Goal: Obtain resource: Download file/media

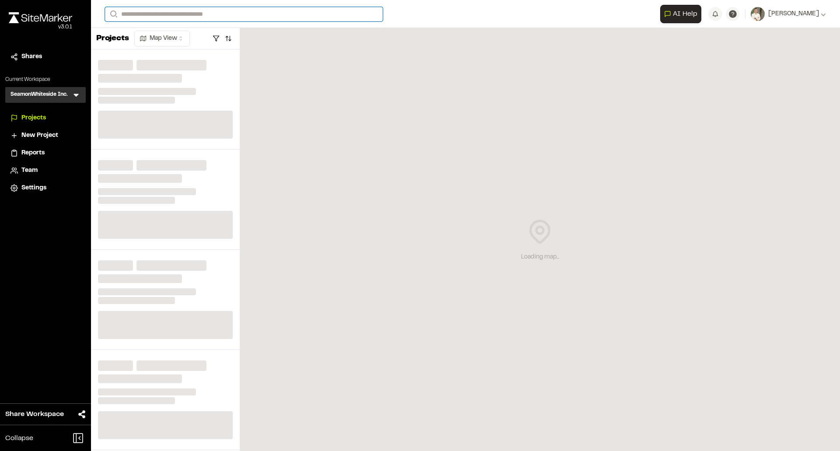
click at [205, 14] on input "Search" at bounding box center [244, 14] width 278 height 14
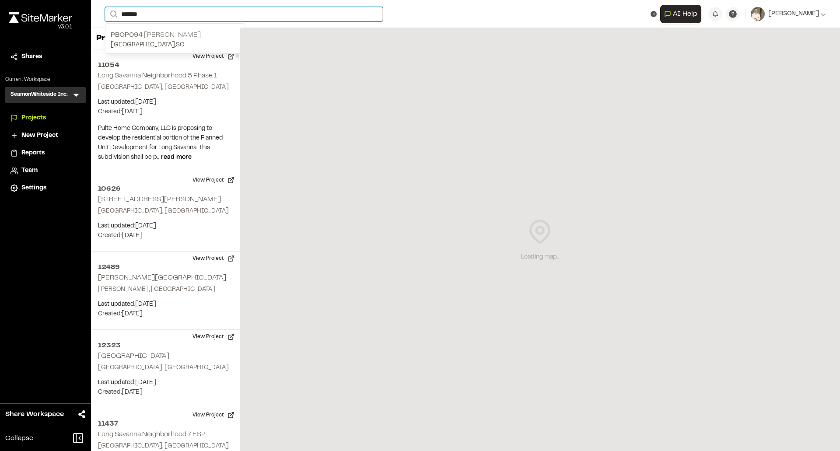
type input "*******"
click at [192, 35] on p "PBOP094 [PERSON_NAME]" at bounding box center [175, 35] width 129 height 11
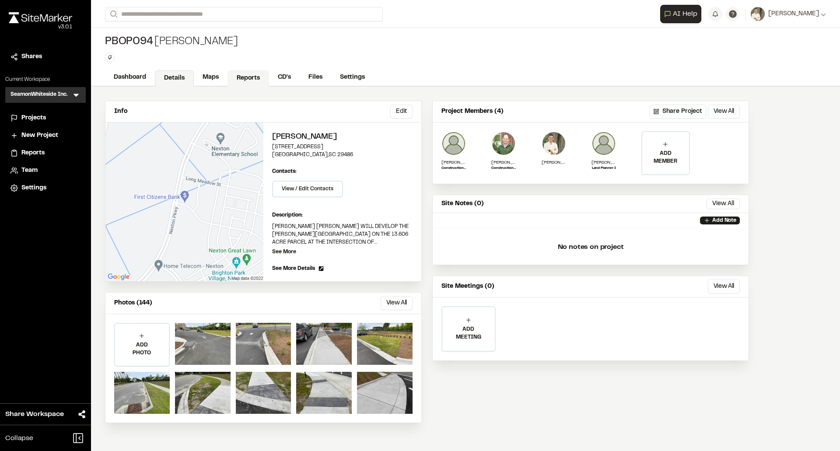
click at [251, 75] on link "Reports" at bounding box center [249, 78] width 42 height 17
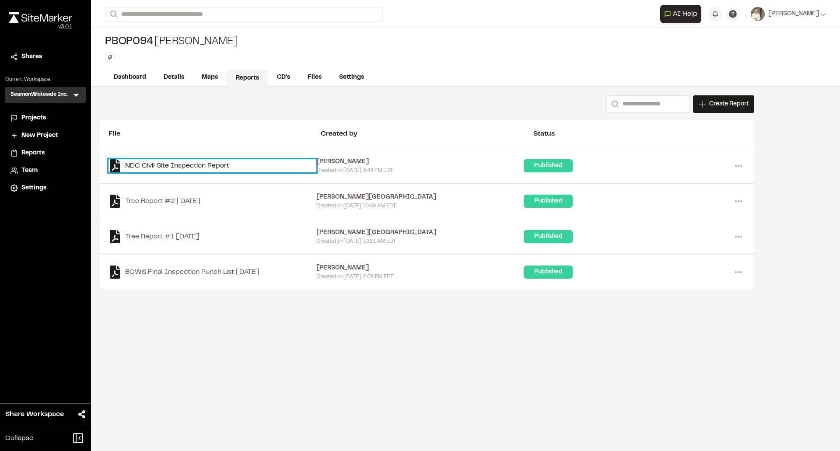
click at [217, 163] on link "NDC Civil Site Inspection Report" at bounding box center [213, 165] width 208 height 13
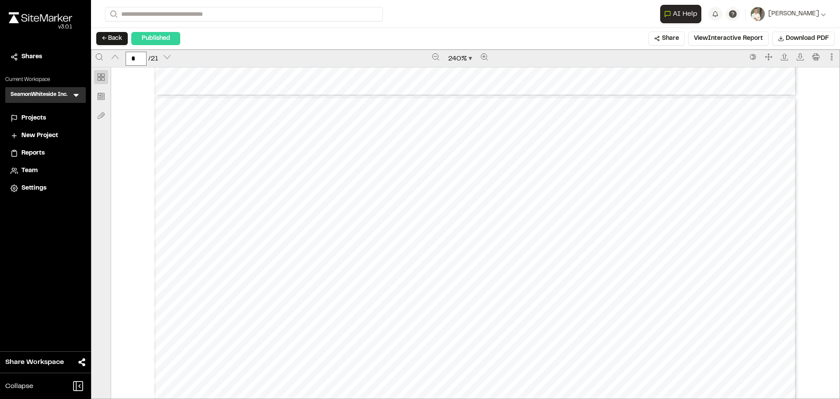
scroll to position [832, 0]
click at [717, 241] on div "Prepared by [PERSON_NAME] - 7 - Created with Site Marker" at bounding box center [475, 4] width 643 height 832
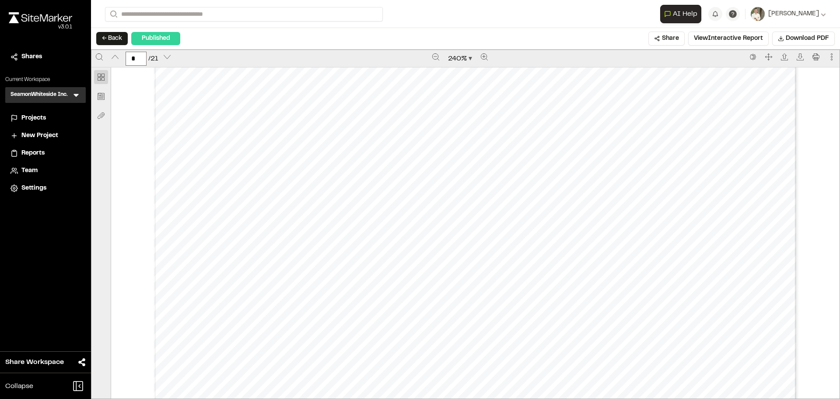
click at [263, 147] on div "Prepared by [PERSON_NAME] - 8 - Created with Site Marker" at bounding box center [475, 92] width 643 height 832
drag, startPoint x: 181, startPoint y: 156, endPoint x: 233, endPoint y: 154, distance: 52.1
click at [233, 154] on div "Prepared by [PERSON_NAME] - 8 - Created with Site Marker" at bounding box center [475, 92] width 643 height 832
click at [233, 151] on div "Prepared by [PERSON_NAME] - 8 - Created with Site Marker" at bounding box center [475, 92] width 643 height 832
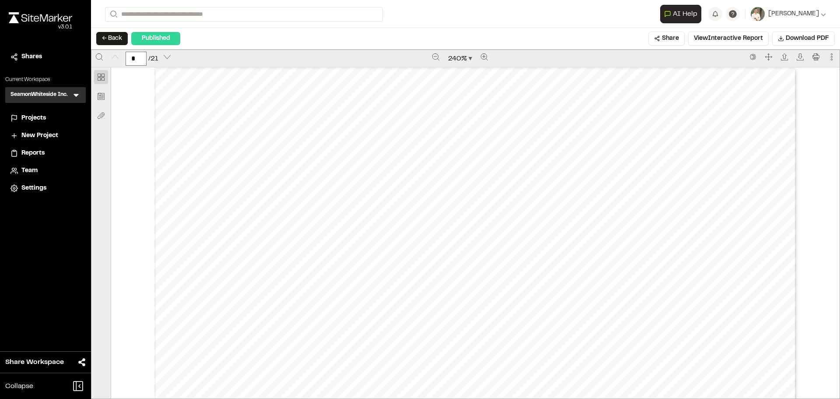
drag, startPoint x: 443, startPoint y: 218, endPoint x: 436, endPoint y: 48, distance: 170.8
drag, startPoint x: 436, startPoint y: 260, endPoint x: 421, endPoint y: 368, distance: 108.8
drag, startPoint x: 404, startPoint y: 332, endPoint x: 403, endPoint y: 398, distance: 65.7
drag, startPoint x: 426, startPoint y: 307, endPoint x: 424, endPoint y: 387, distance: 80.6
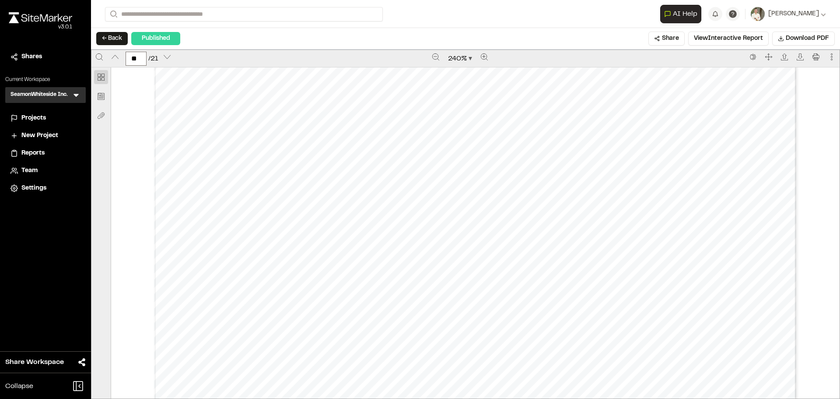
drag, startPoint x: 432, startPoint y: 310, endPoint x: 415, endPoint y: 405, distance: 95.9
type input "**"
click at [459, 207] on div "Prepared by [PERSON_NAME] - 21 - Created with Site Marker" at bounding box center [475, 55] width 643 height 832
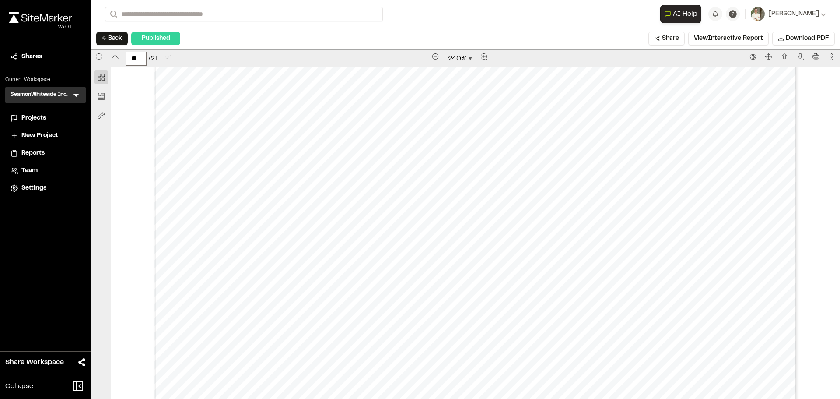
click at [459, 207] on div "Prepared by [PERSON_NAME] - 21 - Created with Site Marker" at bounding box center [475, 55] width 643 height 832
click at [471, 211] on div "Prepared by [PERSON_NAME] - 21 - Created with Site Marker" at bounding box center [475, 55] width 643 height 832
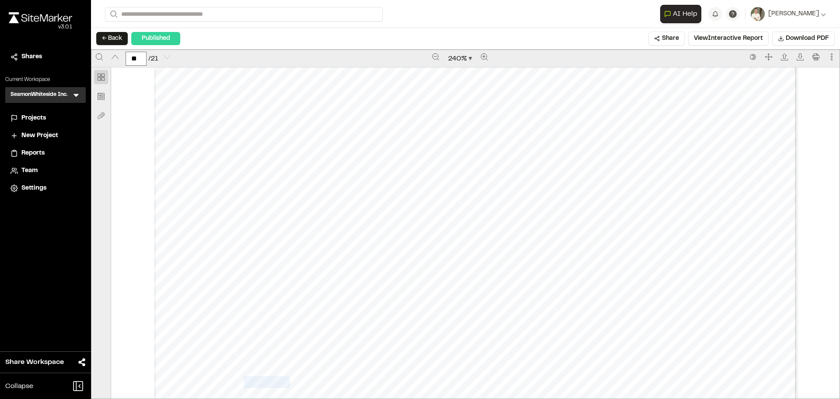
scroll to position [17143, 0]
